Goal: Task Accomplishment & Management: Manage account settings

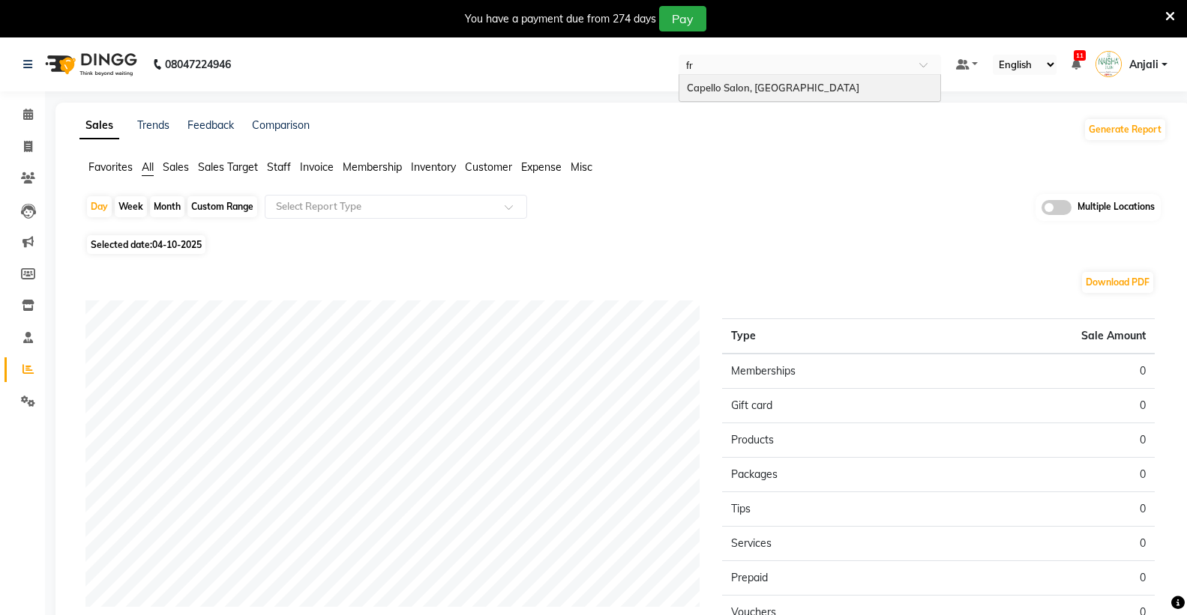
click at [815, 85] on span "Capello Salon, [GEOGRAPHIC_DATA]" at bounding box center [773, 88] width 172 height 12
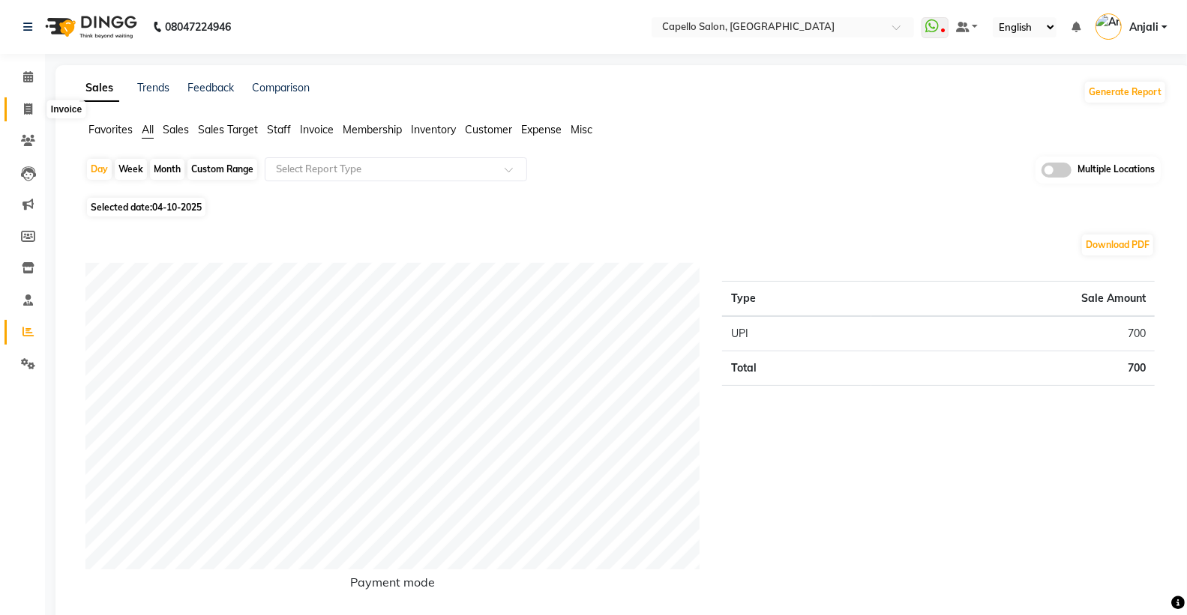
click at [28, 101] on span at bounding box center [28, 109] width 26 height 17
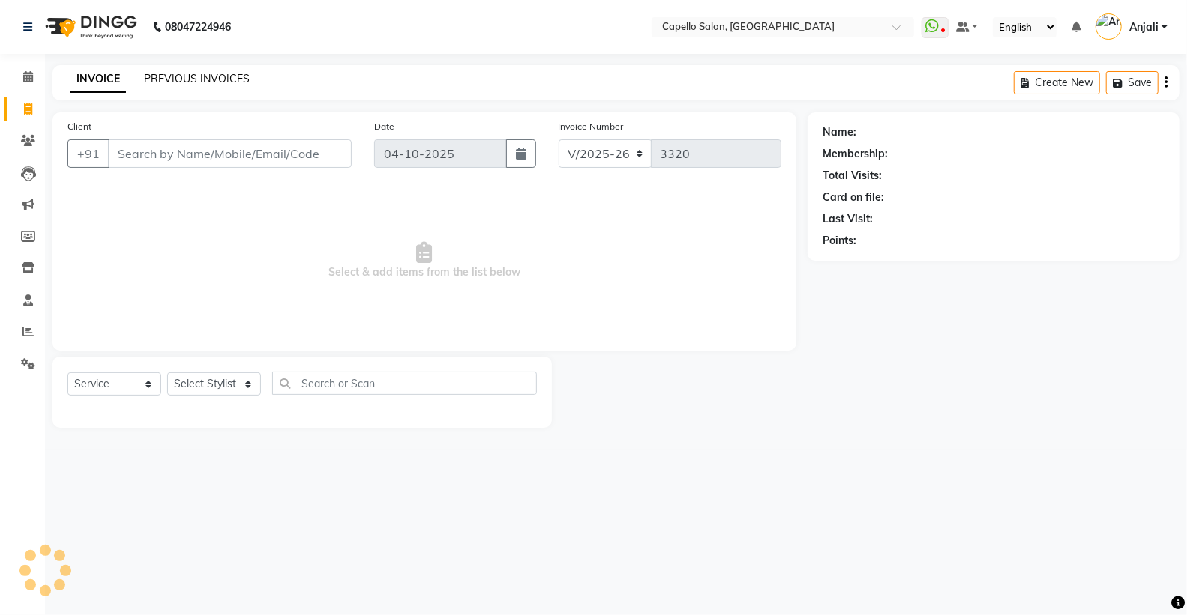
click at [206, 78] on link "PREVIOUS INVOICES" at bounding box center [197, 78] width 106 height 13
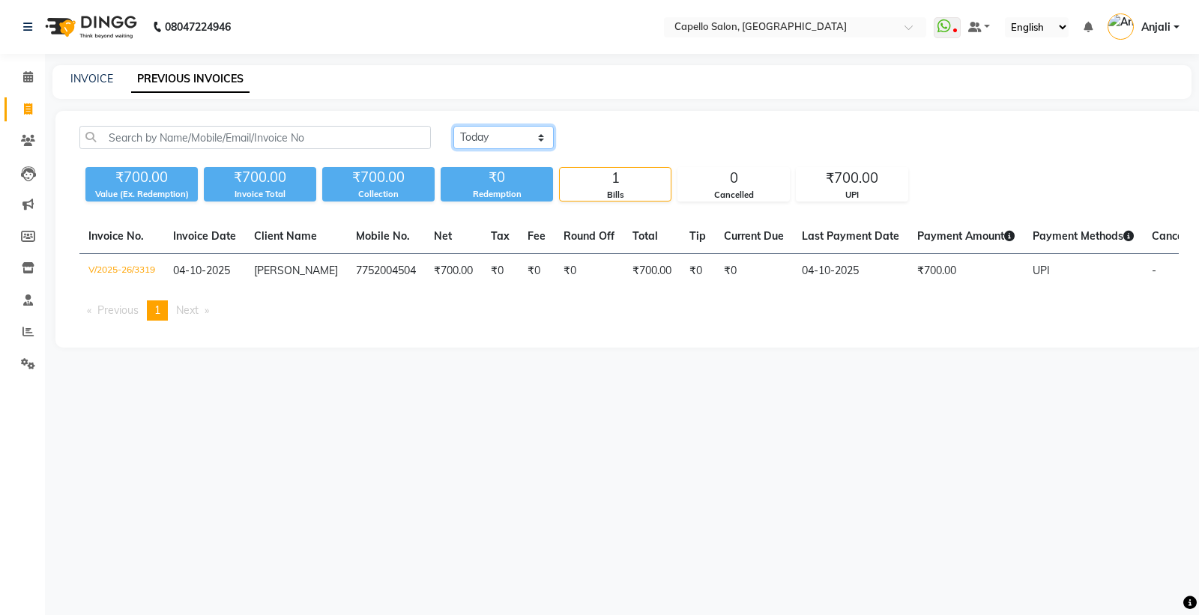
click at [522, 145] on select "[DATE] [DATE] Custom Range" at bounding box center [504, 137] width 100 height 23
select select "yesterday"
click at [454, 126] on select "[DATE] [DATE] Custom Range" at bounding box center [504, 137] width 100 height 23
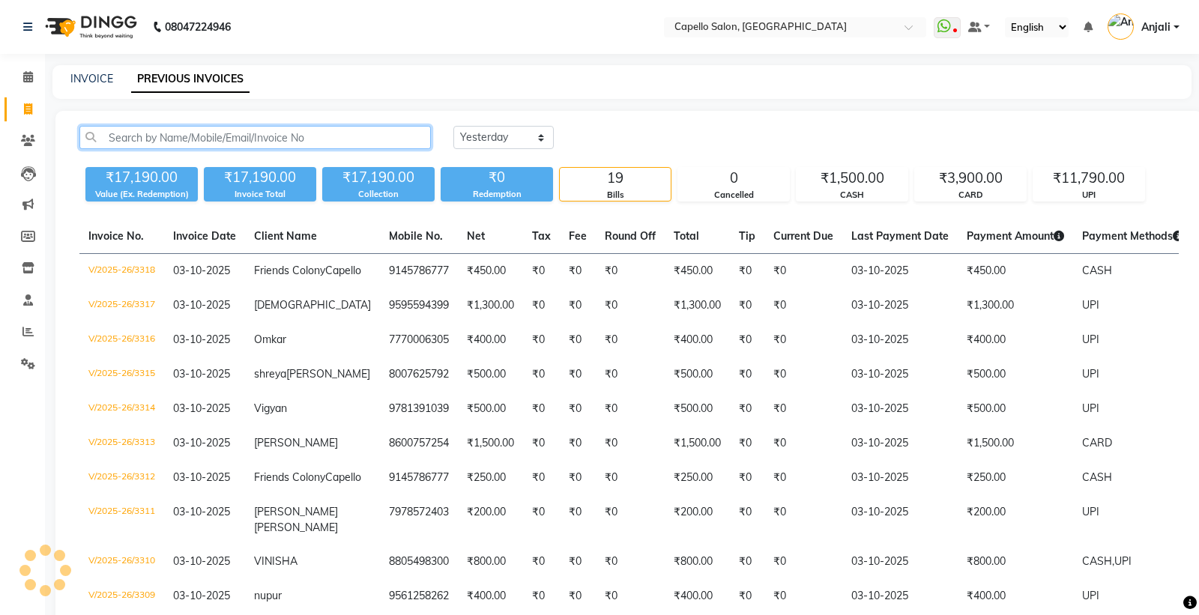
click at [328, 133] on input "text" at bounding box center [255, 137] width 352 height 23
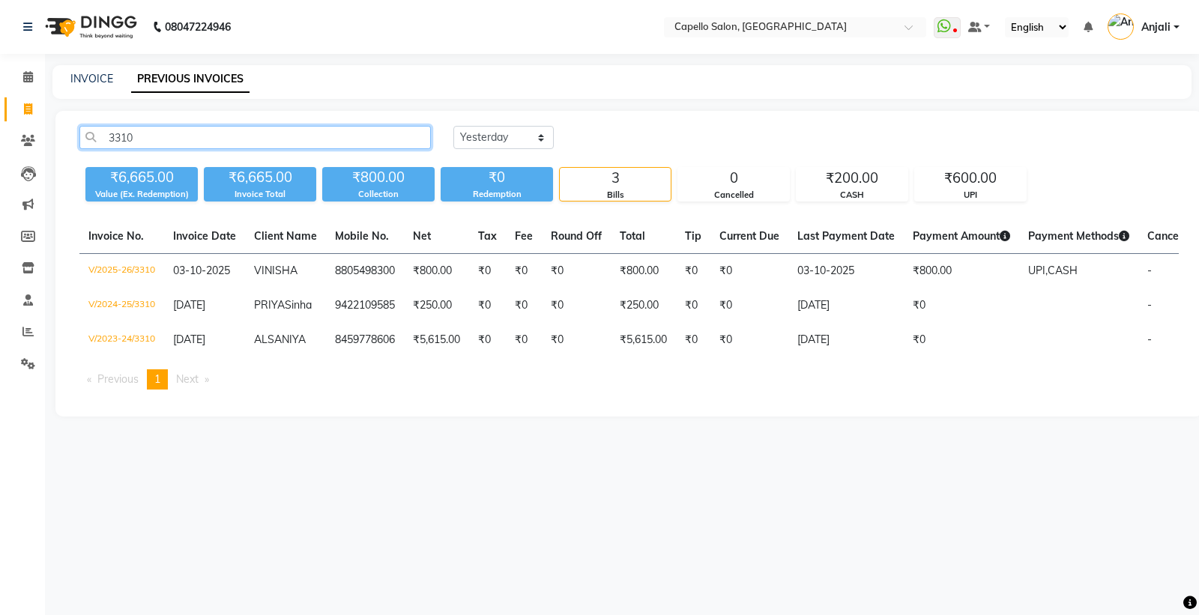
type input "3310"
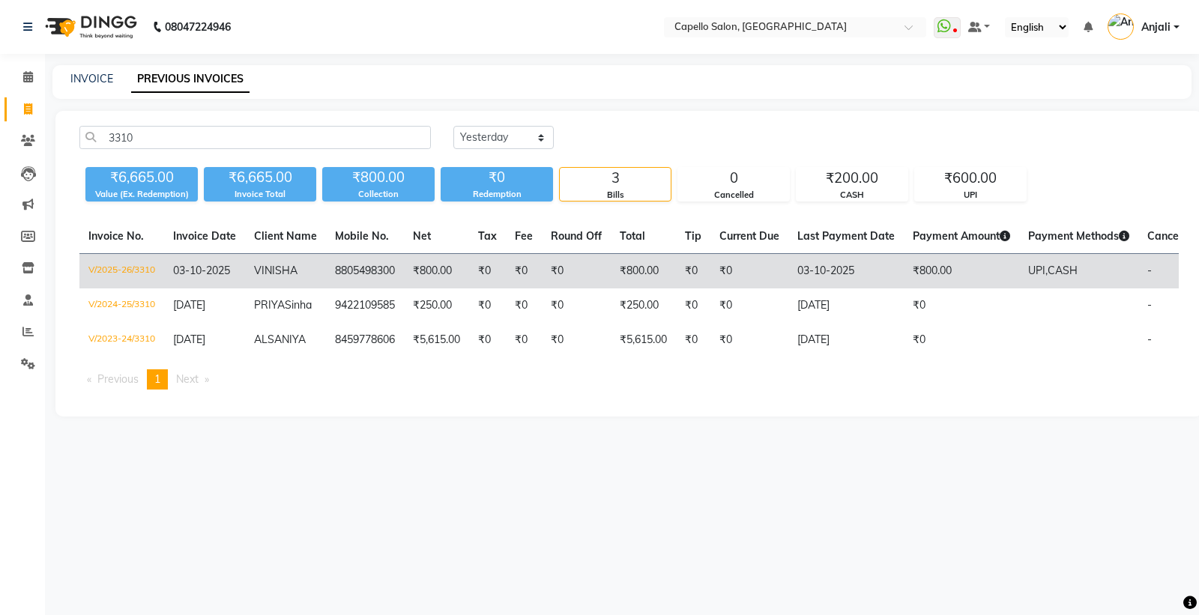
click at [126, 273] on td "V/2025-26/3310" at bounding box center [121, 271] width 85 height 35
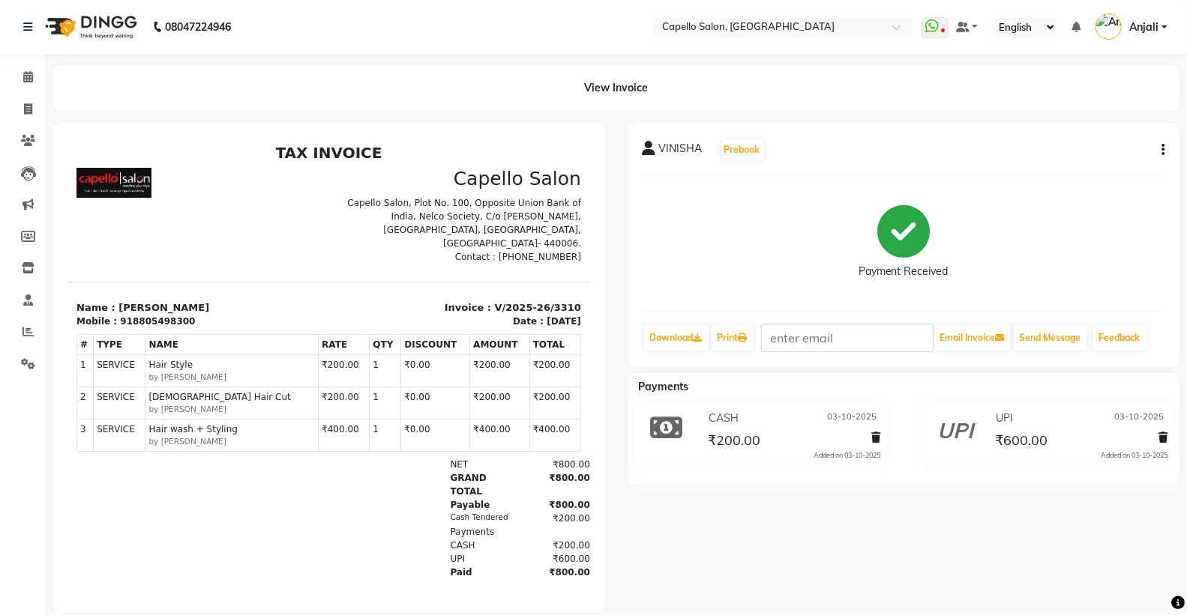
click at [1159, 154] on button "button" at bounding box center [1159, 150] width 9 height 16
click at [1082, 158] on div "Edit Invoice" at bounding box center [1088, 159] width 103 height 19
select select "service"
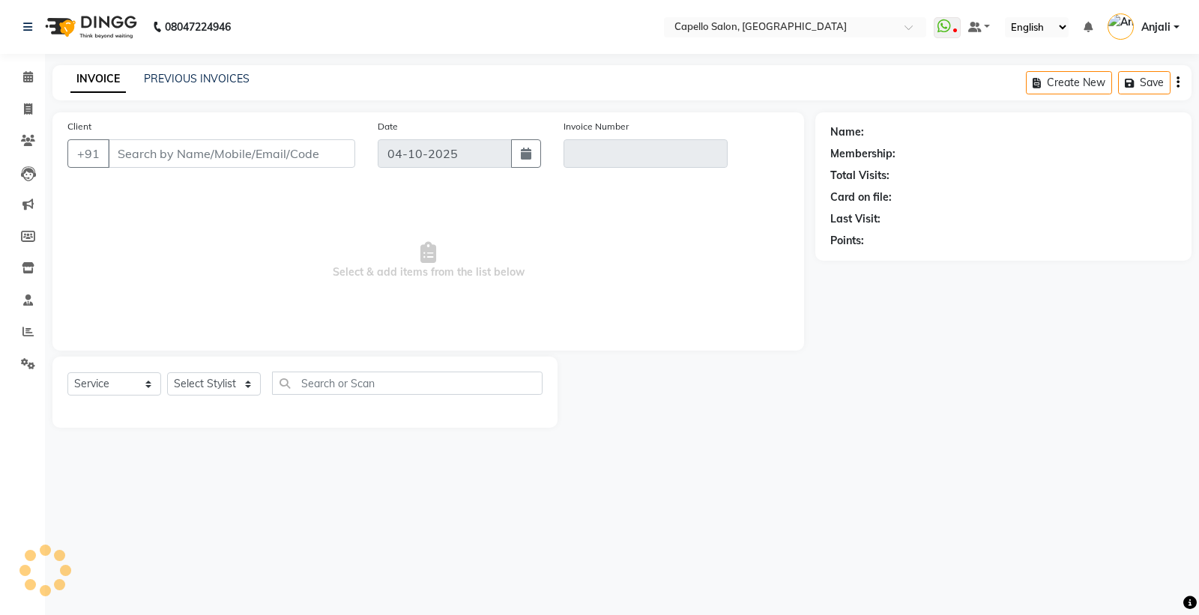
type input "8805498300"
type input "V/2025-26/3310"
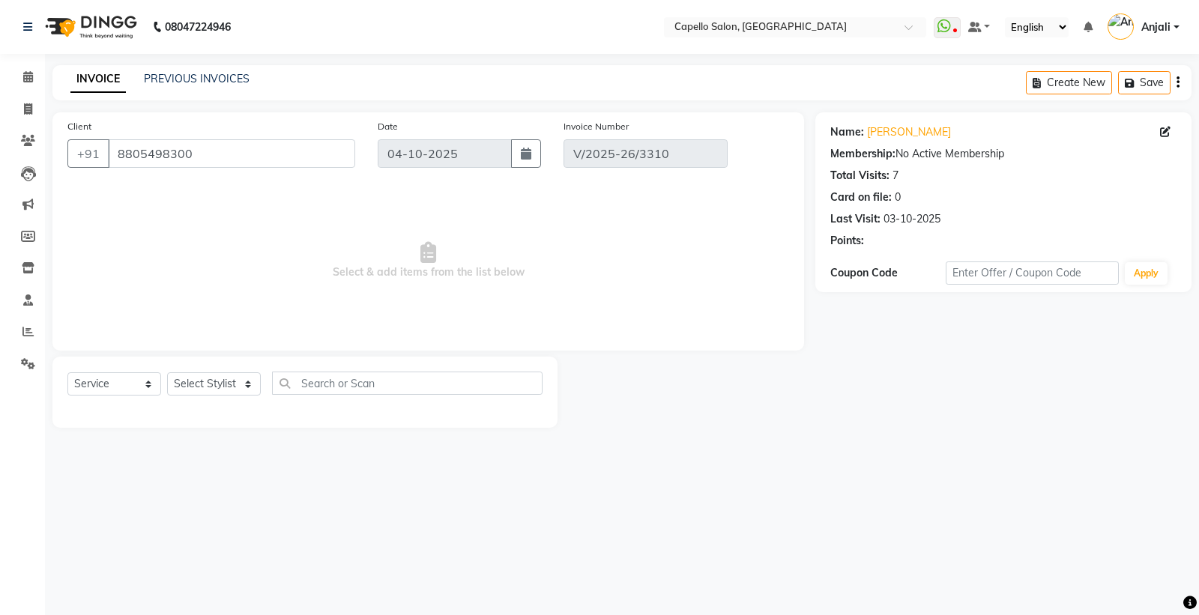
type input "03-10-2025"
select select "select"
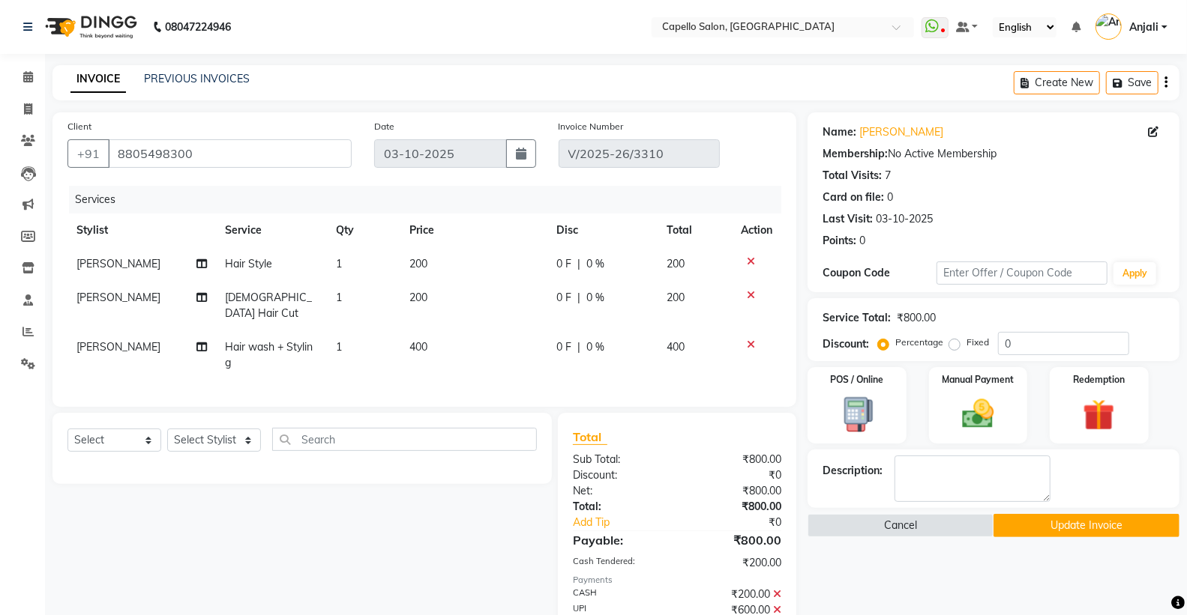
click at [153, 357] on td "PALLAVI CHINCHALKAR" at bounding box center [141, 355] width 148 height 49
select select "29604"
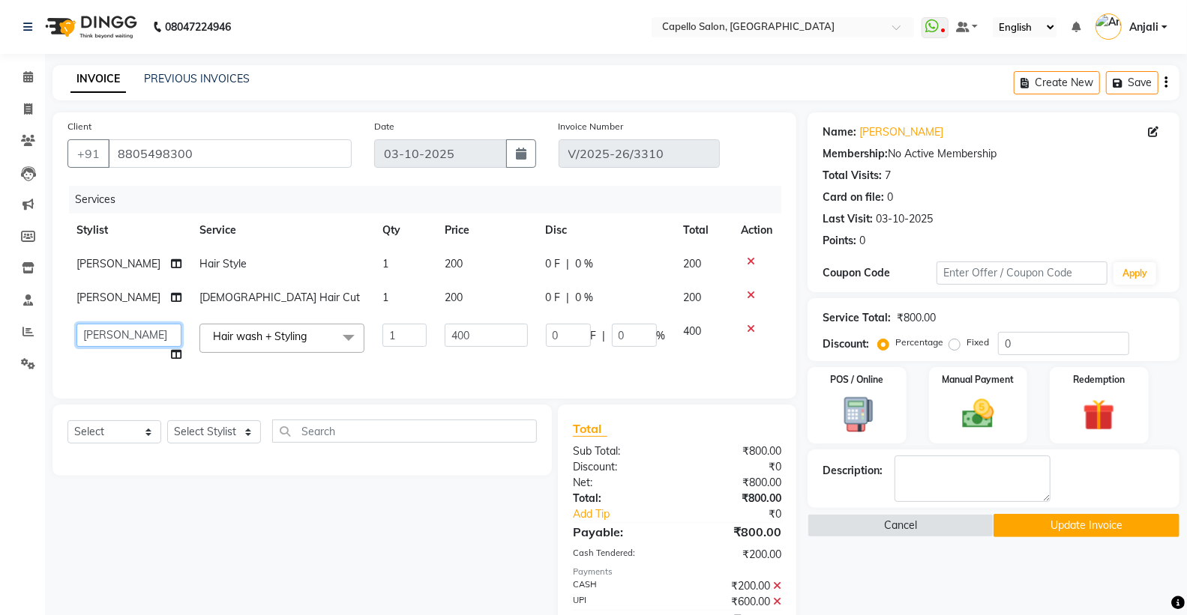
click at [126, 347] on select "aayush atkar Admin ANKIT BANDEWAR Friends Colony Harsha Shiwankar mohini godhan…" at bounding box center [128, 335] width 105 height 23
select select "16603"
click at [1095, 521] on button "Update Invoice" at bounding box center [1086, 525] width 186 height 23
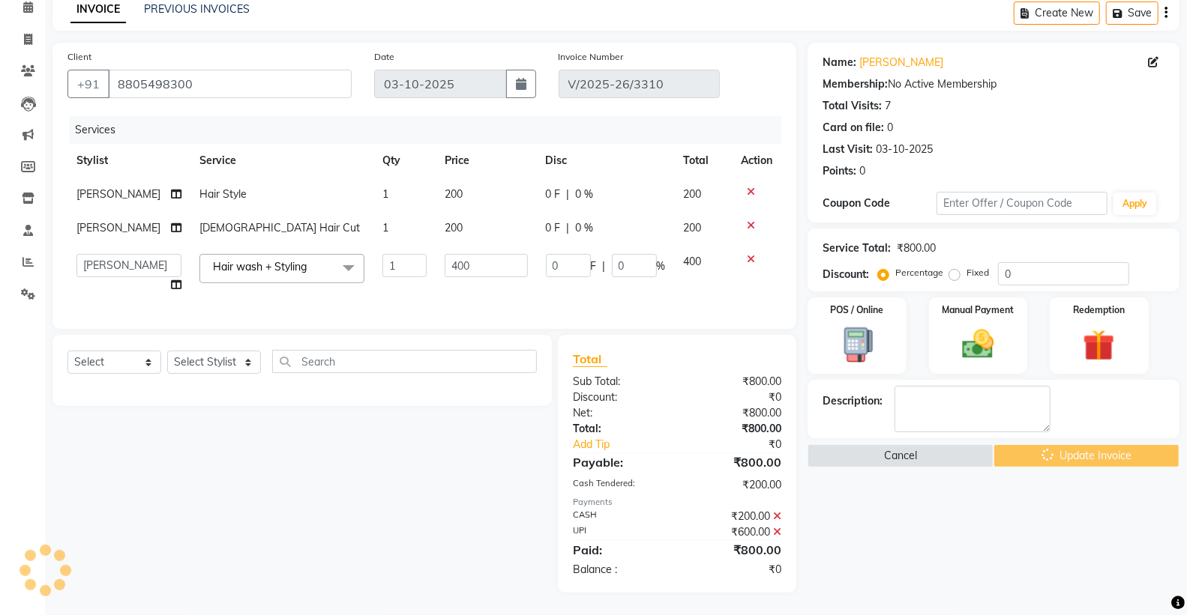
scroll to position [113, 0]
